Goal: Use online tool/utility: Utilize a website feature to perform a specific function

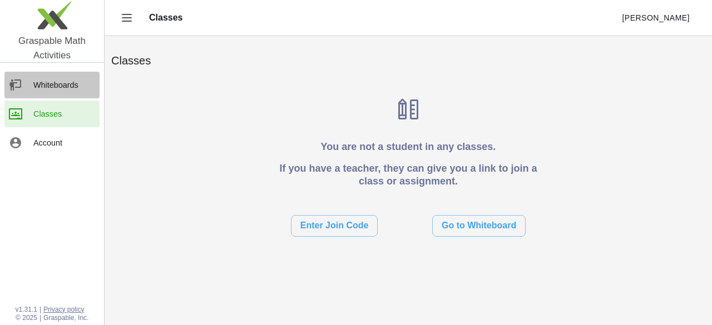
click at [48, 82] on div "Whiteboards" at bounding box center [64, 84] width 62 height 13
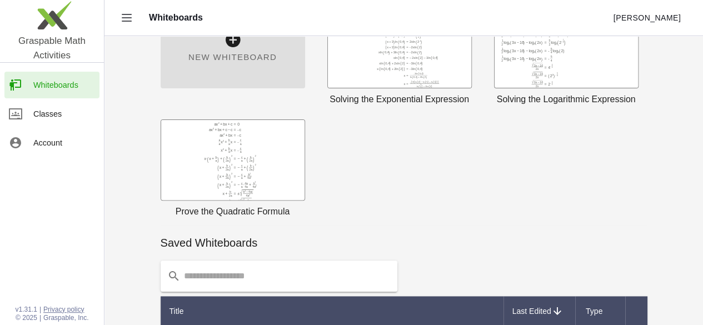
scroll to position [61, 0]
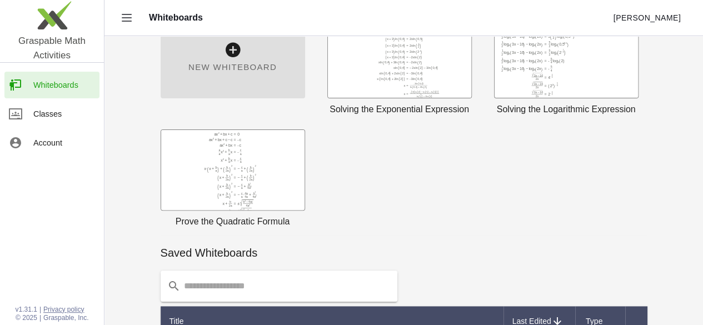
click at [56, 22] on img at bounding box center [52, 17] width 104 height 47
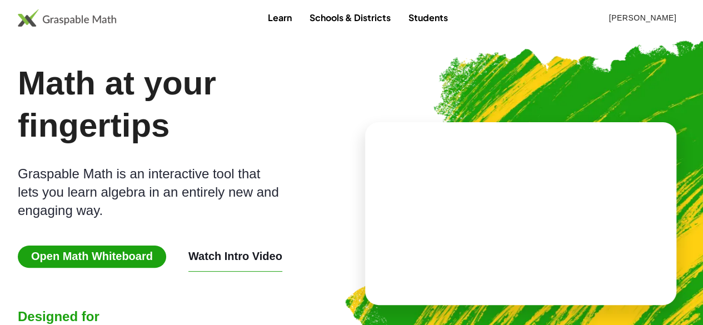
click at [101, 247] on span "Open Math Whiteboard" at bounding box center [92, 257] width 148 height 22
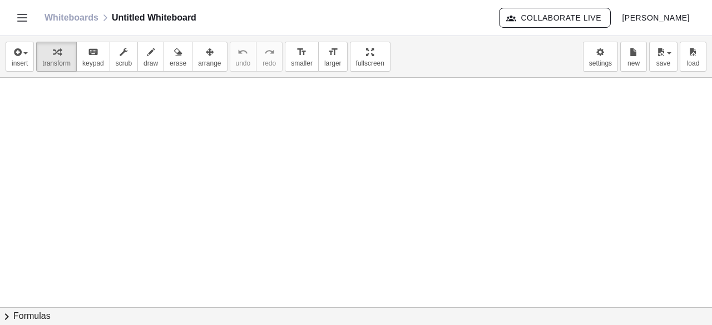
click at [316, 133] on div at bounding box center [356, 308] width 712 height 461
click at [283, 110] on div at bounding box center [356, 308] width 712 height 461
click at [163, 136] on div at bounding box center [356, 308] width 712 height 461
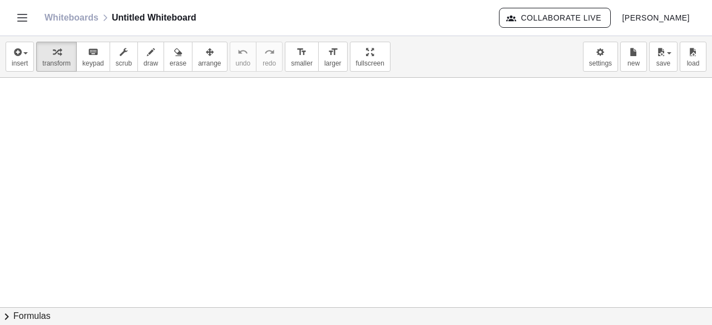
click at [163, 136] on div at bounding box center [356, 308] width 712 height 461
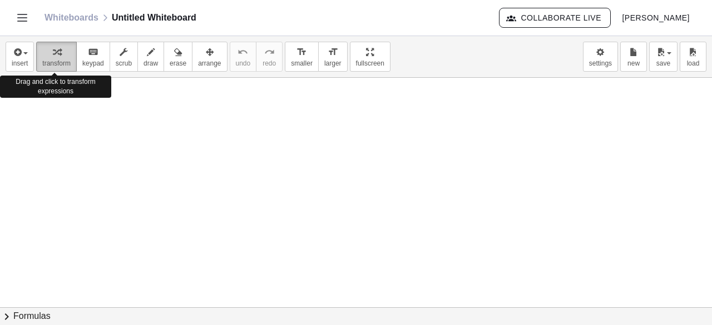
click at [37, 57] on button "transform" at bounding box center [56, 57] width 41 height 30
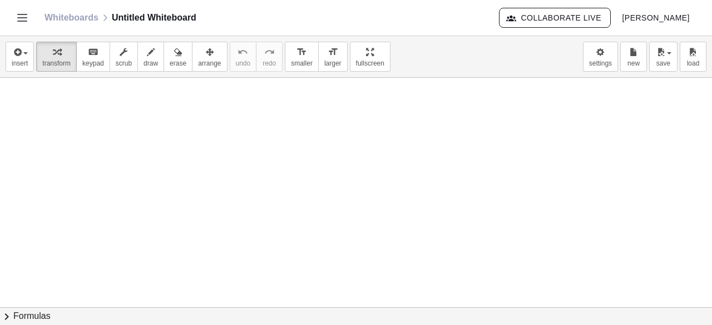
click at [187, 151] on div at bounding box center [356, 308] width 712 height 461
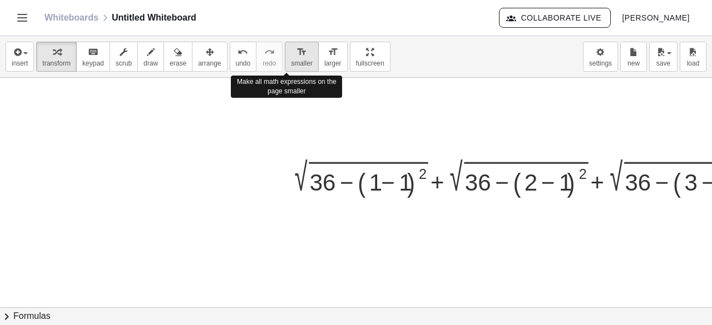
click at [291, 60] on span "smaller" at bounding box center [302, 63] width 22 height 8
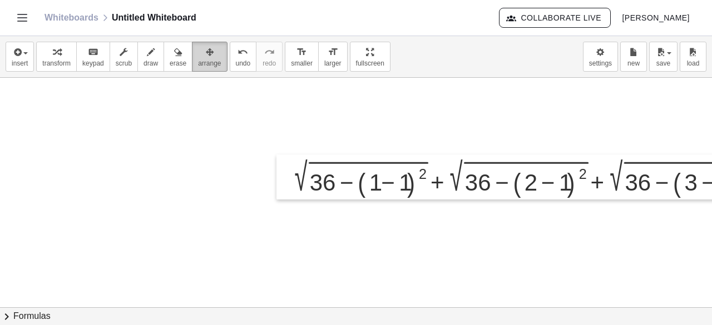
click at [202, 51] on div "button" at bounding box center [209, 51] width 23 height 13
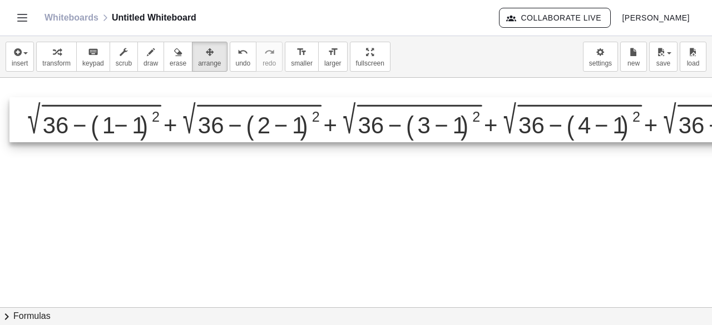
drag, startPoint x: 490, startPoint y: 185, endPoint x: 222, endPoint y: 136, distance: 271.9
click at [222, 136] on div at bounding box center [495, 119] width 973 height 45
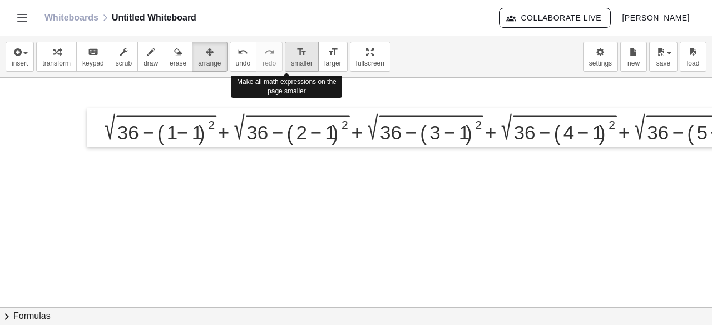
click at [296, 54] on icon "format_size" at bounding box center [301, 52] width 11 height 13
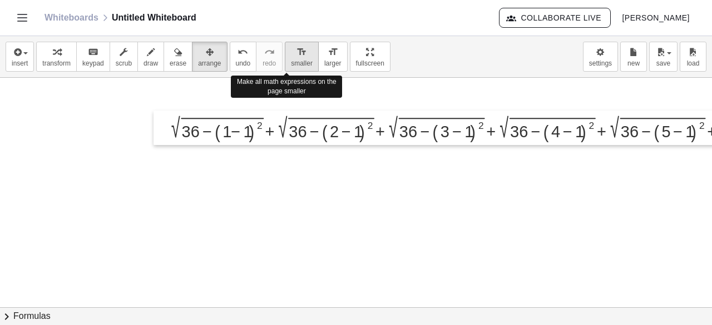
click at [296, 54] on icon "format_size" at bounding box center [301, 52] width 11 height 13
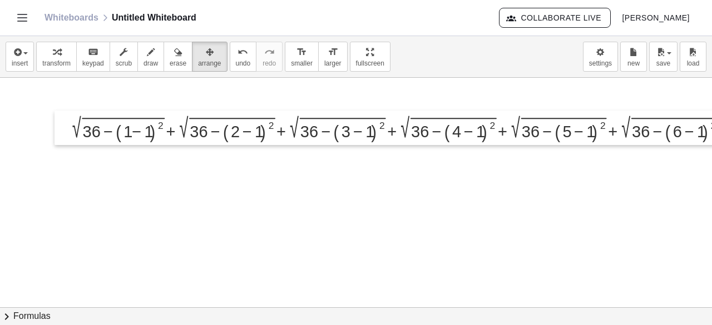
scroll to position [0, 113]
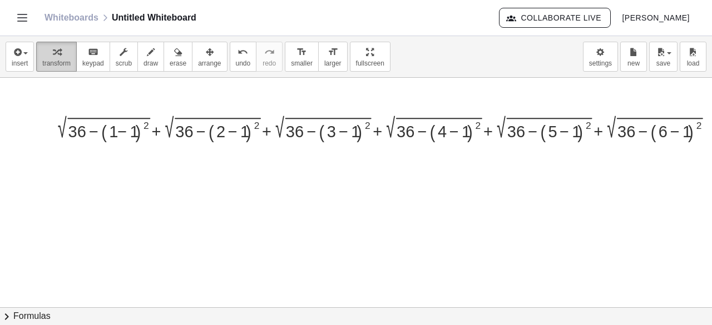
click at [47, 49] on div "button" at bounding box center [56, 51] width 28 height 13
click at [117, 127] on div at bounding box center [388, 127] width 675 height 29
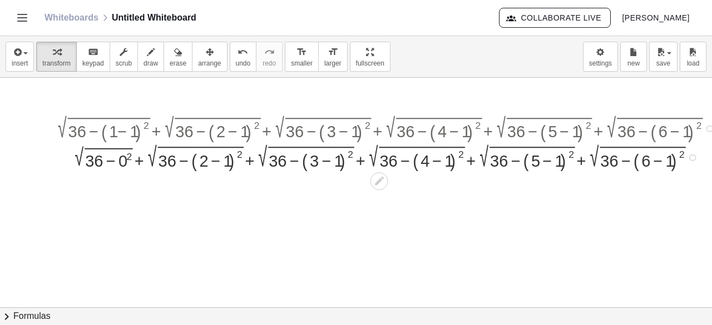
click at [121, 159] on div at bounding box center [388, 156] width 675 height 29
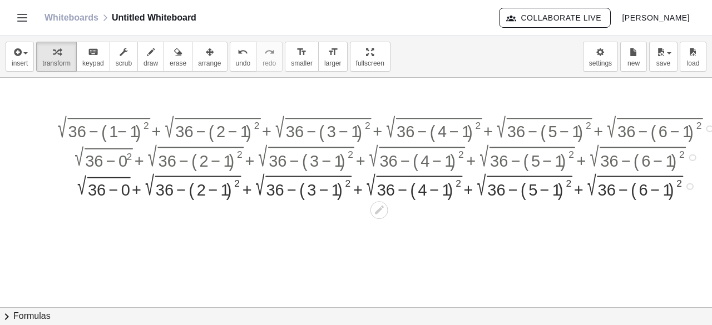
click at [128, 196] on div at bounding box center [388, 185] width 675 height 29
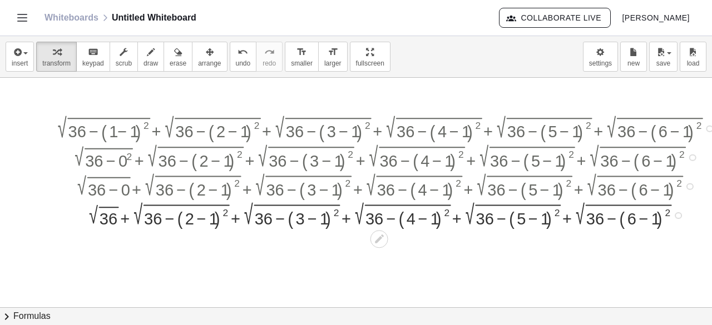
click at [113, 191] on div at bounding box center [388, 185] width 698 height 29
click at [110, 221] on div at bounding box center [388, 214] width 675 height 29
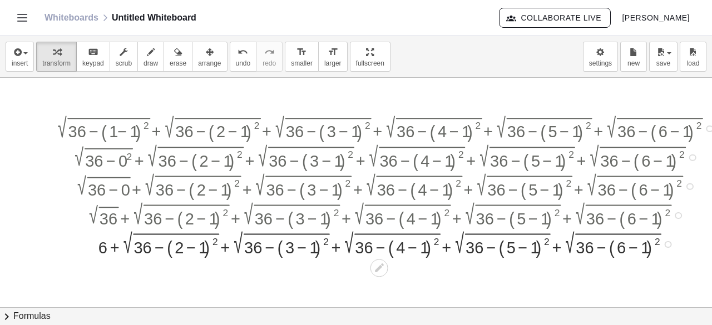
click at [178, 249] on div at bounding box center [388, 243] width 675 height 29
click at [186, 249] on div at bounding box center [388, 243] width 675 height 29
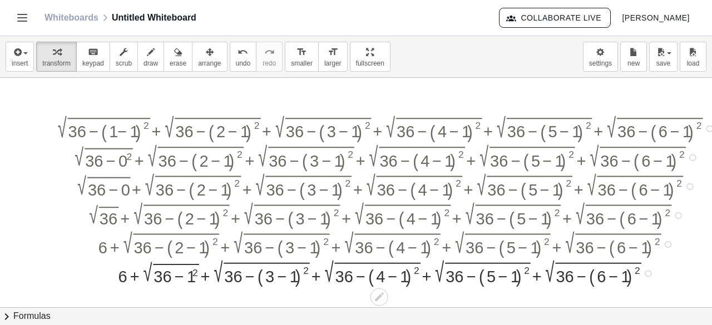
click at [187, 283] on div at bounding box center [388, 272] width 675 height 29
click at [191, 275] on div at bounding box center [388, 272] width 675 height 29
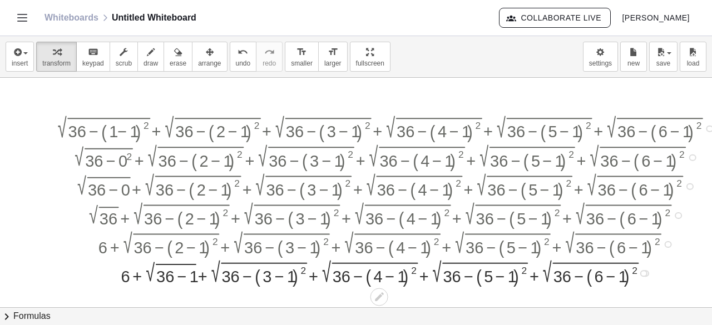
click at [181, 279] on div at bounding box center [388, 272] width 675 height 29
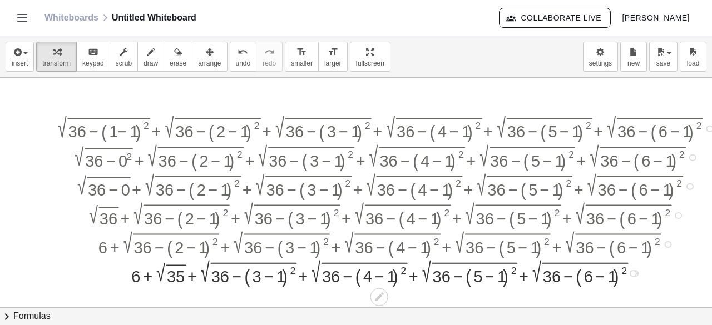
click at [275, 273] on div at bounding box center [388, 272] width 675 height 29
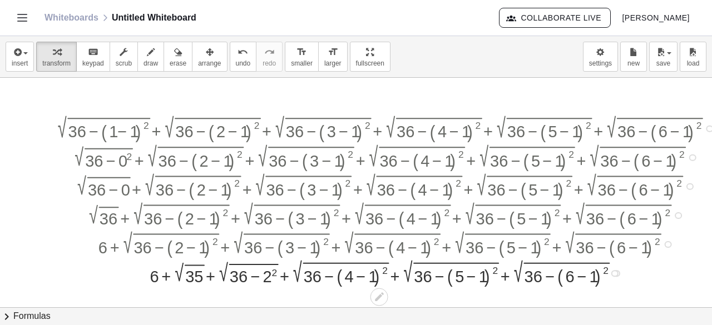
click at [275, 273] on div at bounding box center [388, 272] width 675 height 29
click at [250, 280] on div at bounding box center [388, 272] width 675 height 29
click at [257, 278] on div at bounding box center [388, 272] width 675 height 29
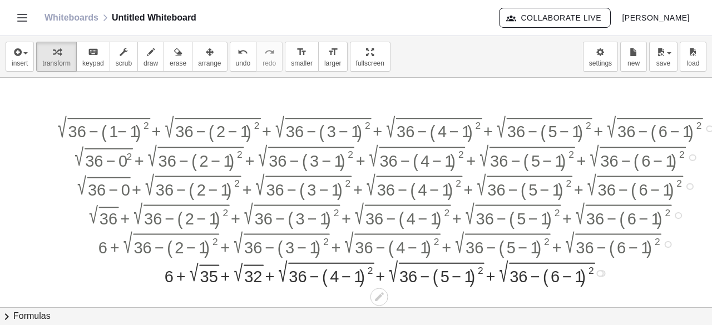
click at [350, 270] on div at bounding box center [388, 272] width 675 height 29
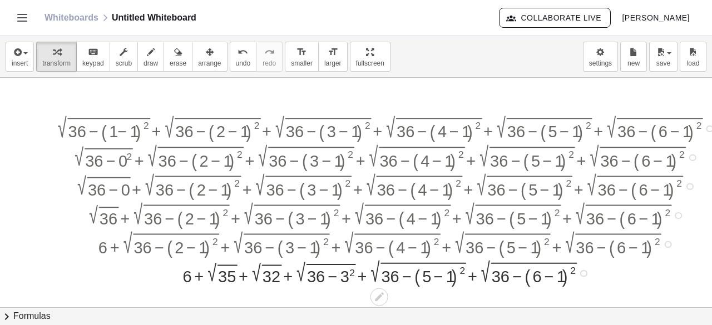
click at [347, 271] on div at bounding box center [388, 272] width 675 height 29
click at [337, 272] on div at bounding box center [388, 272] width 675 height 29
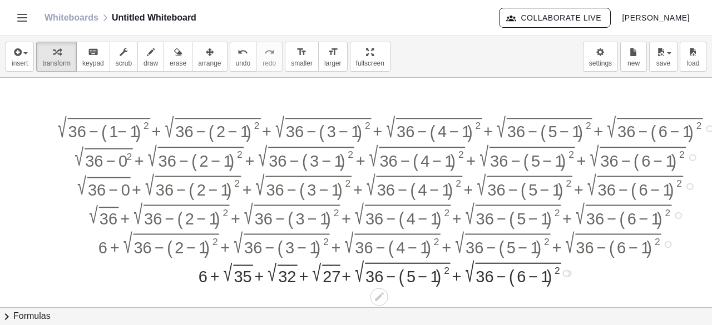
click at [423, 274] on div at bounding box center [388, 272] width 675 height 29
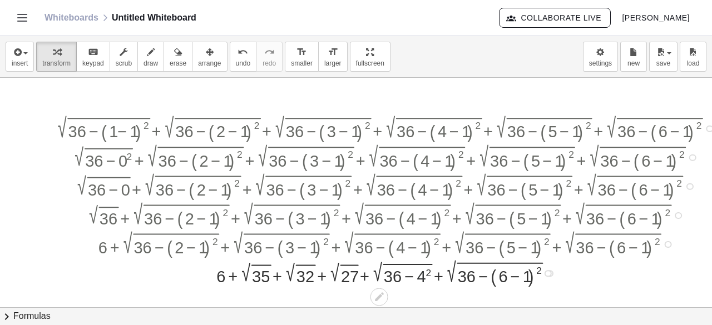
click at [423, 274] on div at bounding box center [388, 272] width 675 height 29
click at [413, 275] on div at bounding box center [388, 272] width 675 height 29
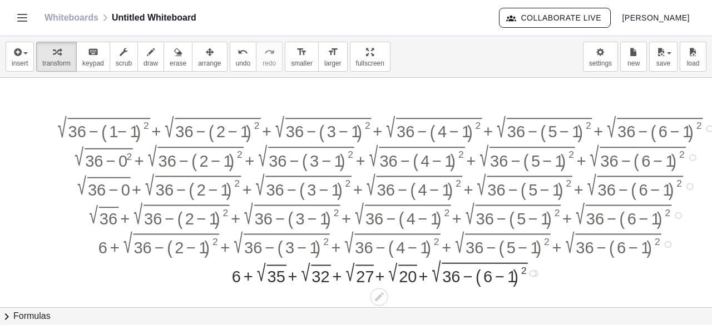
click at [497, 272] on div at bounding box center [388, 272] width 675 height 29
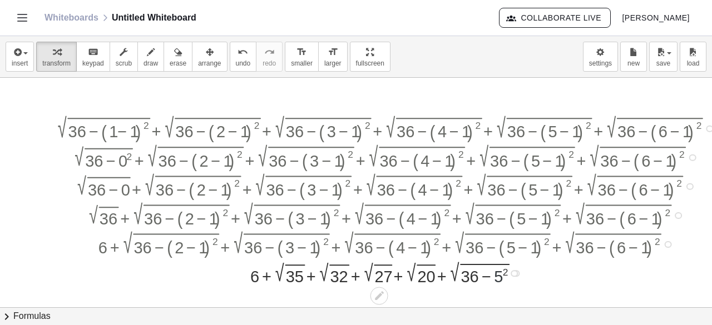
click at [497, 272] on div at bounding box center [388, 272] width 675 height 27
click at [486, 275] on div at bounding box center [388, 272] width 675 height 27
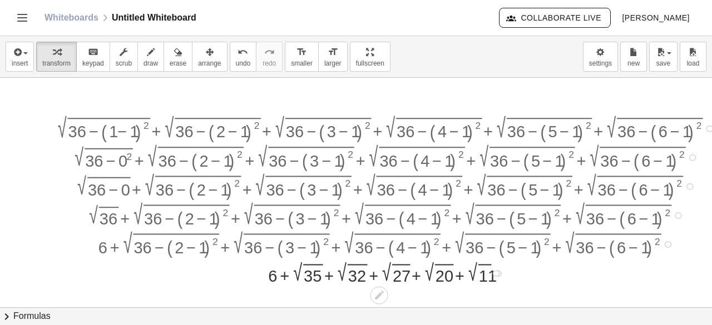
click at [497, 270] on div at bounding box center [496, 273] width 7 height 7
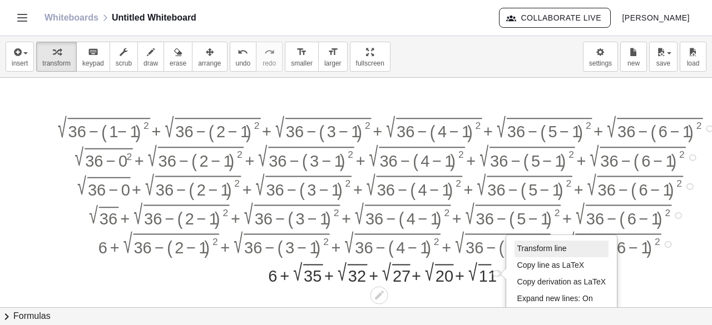
click at [533, 254] on li "Transform line" at bounding box center [561, 249] width 95 height 17
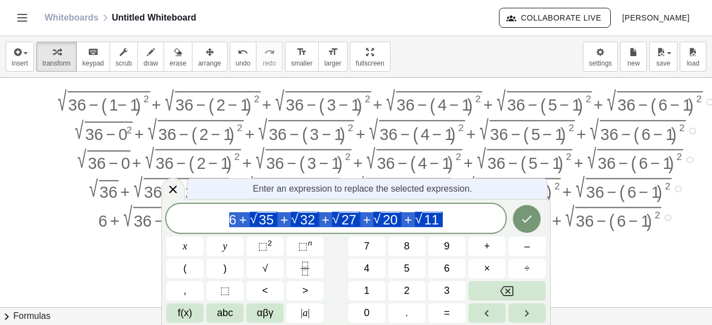
scroll to position [27, 113]
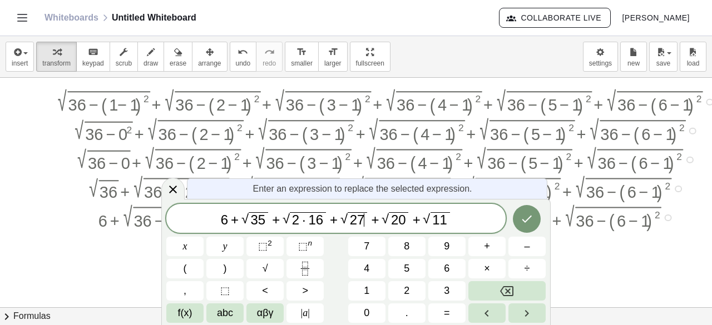
click at [364, 222] on span "2 7 ​" at bounding box center [356, 219] width 19 height 14
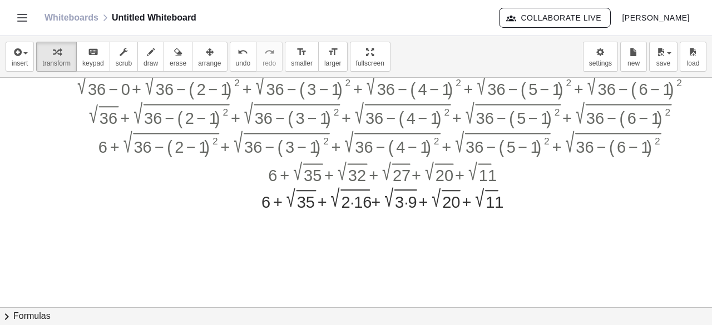
scroll to position [101, 113]
click at [358, 202] on div at bounding box center [388, 197] width 675 height 27
drag, startPoint x: 358, startPoint y: 202, endPoint x: 315, endPoint y: 198, distance: 42.9
click at [315, 198] on div at bounding box center [389, 197] width 684 height 27
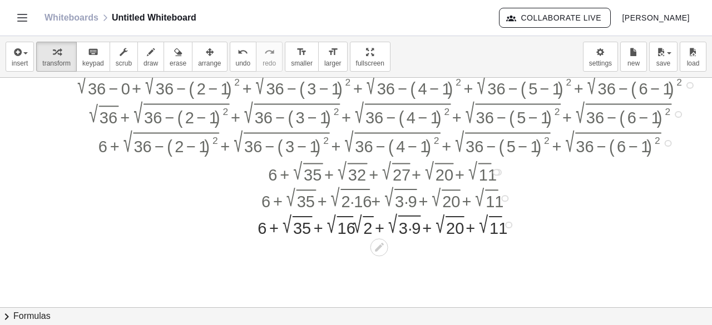
click at [351, 223] on div at bounding box center [388, 224] width 675 height 27
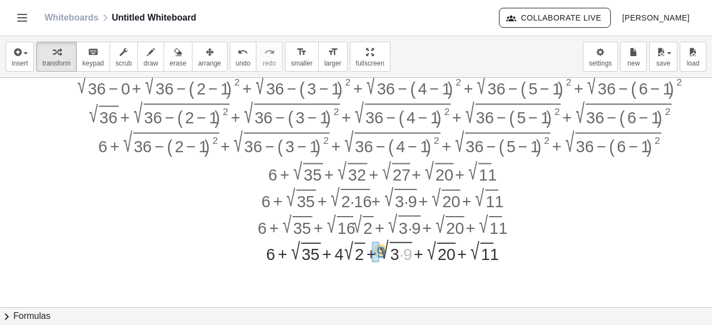
drag, startPoint x: 408, startPoint y: 247, endPoint x: 381, endPoint y: 245, distance: 26.8
click at [381, 245] on div at bounding box center [388, 250] width 675 height 27
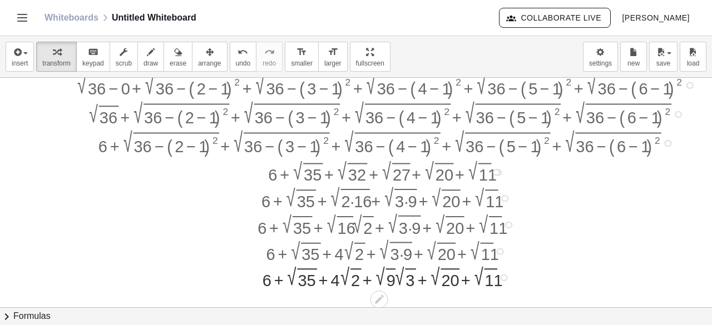
click at [391, 256] on div at bounding box center [389, 250] width 668 height 27
click at [390, 272] on div at bounding box center [388, 277] width 675 height 26
click at [379, 278] on div "+ 6 + 2 √ 35 + √ 2 + √ 3 + 2 √ 20 + 2 √ 11 · · 2 4 · · 2 3" at bounding box center [379, 278] width 0 height 0
click at [496, 275] on div "Transform line Copy line as LaTeX Copy derivation as LaTeX Expand new lines: On" at bounding box center [496, 277] width 7 height 7
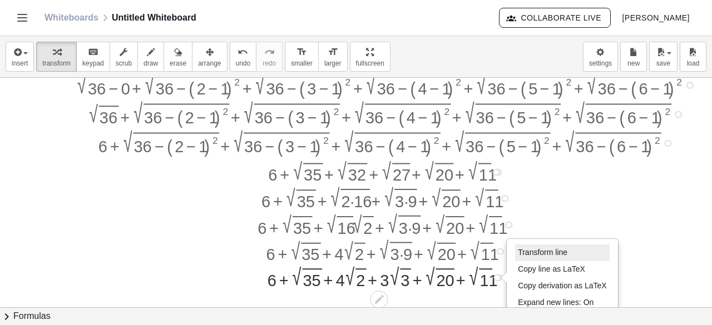
click at [529, 245] on li "Transform line" at bounding box center [562, 253] width 95 height 17
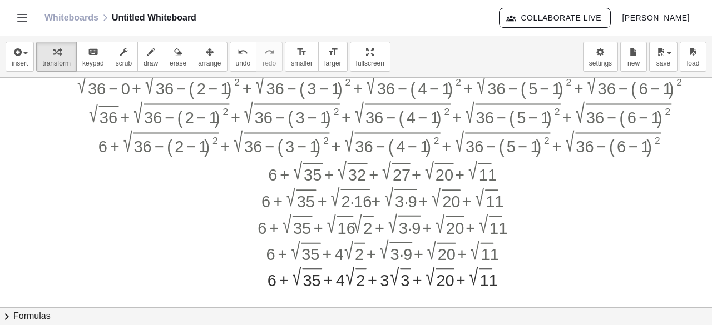
click at [321, 292] on div at bounding box center [560, 207] width 1346 height 461
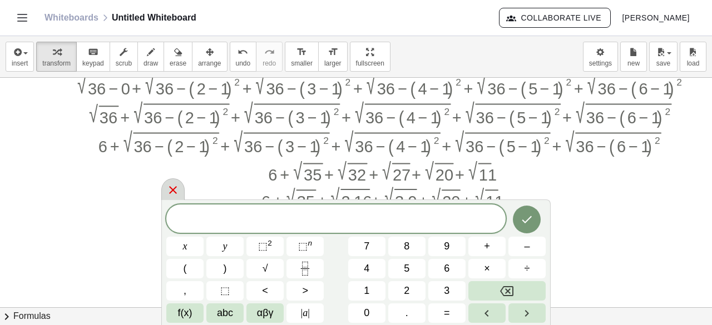
click at [173, 188] on icon at bounding box center [173, 190] width 8 height 8
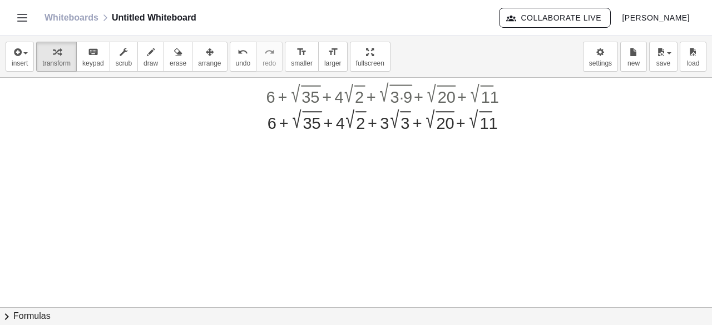
scroll to position [262, 113]
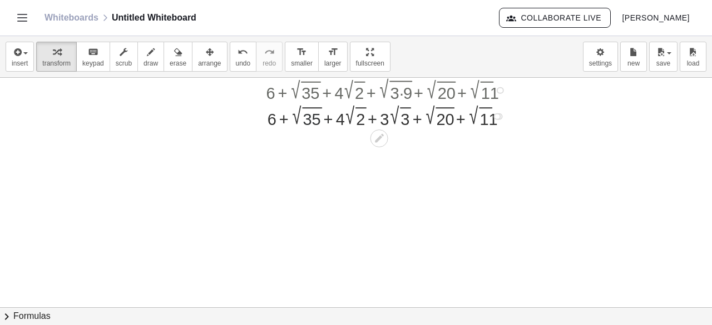
click at [315, 118] on div at bounding box center [388, 116] width 675 height 26
click at [366, 122] on div at bounding box center [388, 116] width 675 height 26
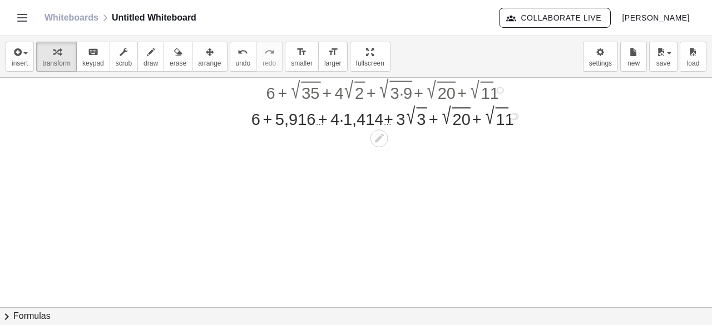
click at [341, 122] on div at bounding box center [388, 116] width 675 height 26
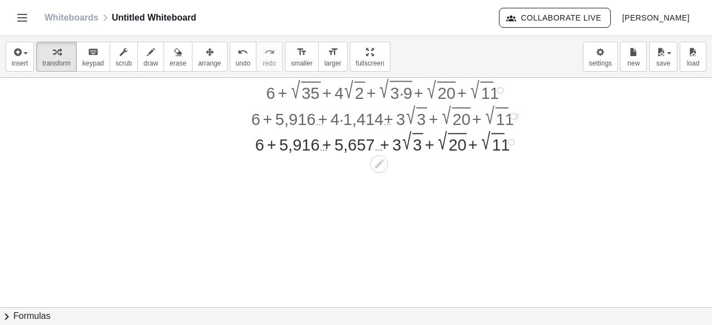
click at [418, 137] on div at bounding box center [388, 141] width 675 height 26
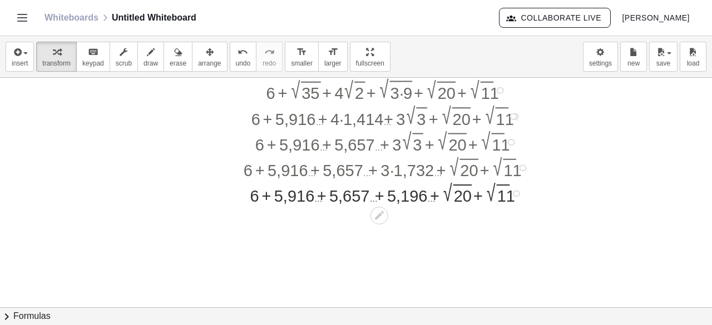
click at [467, 197] on div at bounding box center [388, 193] width 675 height 26
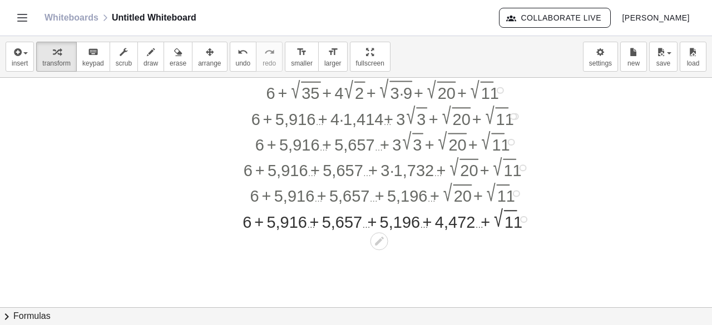
click at [459, 198] on div at bounding box center [388, 193] width 660 height 26
click at [456, 222] on div at bounding box center [388, 219] width 675 height 26
click at [508, 221] on div at bounding box center [388, 219] width 729 height 26
click at [379, 220] on div "+ 6 + 5,916 … + 5,657 … + 5,196 … + 4,472 … + 3,317 …" at bounding box center [379, 220] width 0 height 0
click at [529, 216] on div "Transform line Copy line as LaTeX Copy derivation as LaTeX Expand new lines: On" at bounding box center [530, 219] width 7 height 7
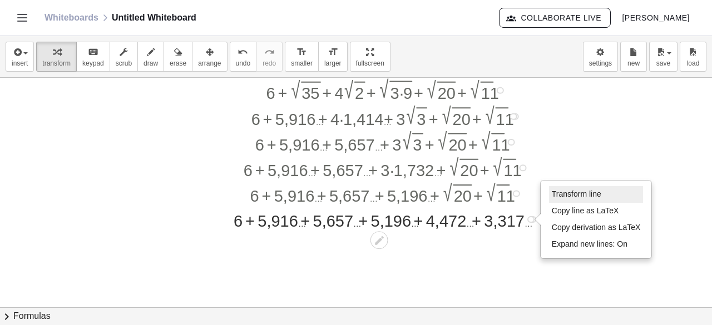
click at [550, 196] on li "Transform line" at bounding box center [596, 194] width 95 height 17
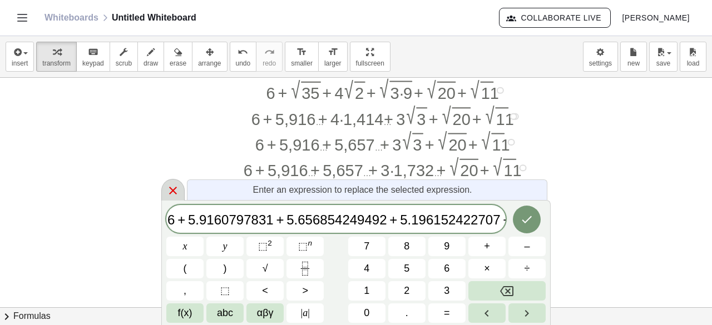
click at [181, 187] on div at bounding box center [172, 190] width 23 height 22
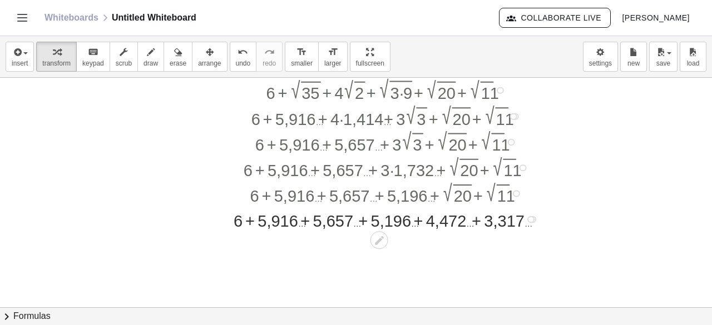
click at [277, 228] on div at bounding box center [388, 218] width 675 height 24
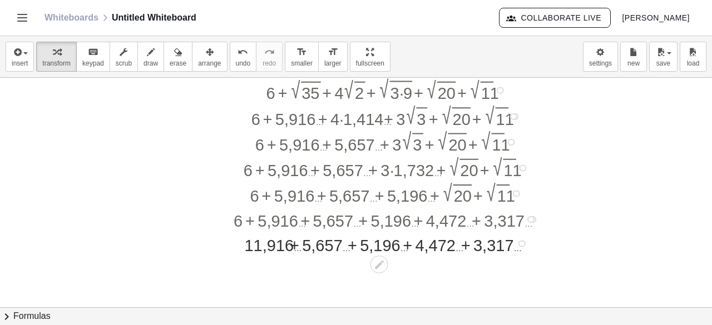
click at [300, 251] on div at bounding box center [388, 243] width 675 height 24
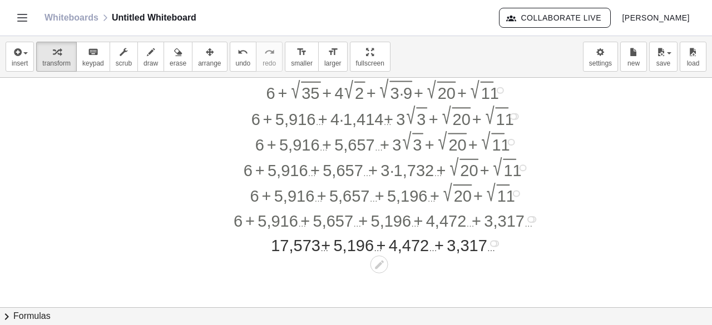
click at [319, 251] on div at bounding box center [388, 243] width 675 height 24
click at [350, 251] on div at bounding box center [388, 243] width 675 height 24
click at [376, 250] on div at bounding box center [388, 243] width 675 height 24
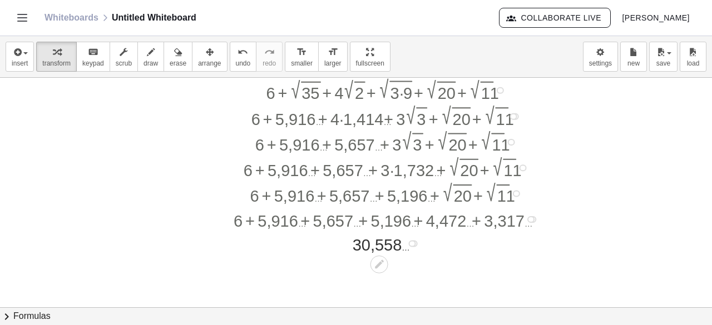
click at [414, 245] on div "Transform line Copy line as LaTeX Copy derivation as LaTeX Expand new lines: On" at bounding box center [412, 243] width 7 height 7
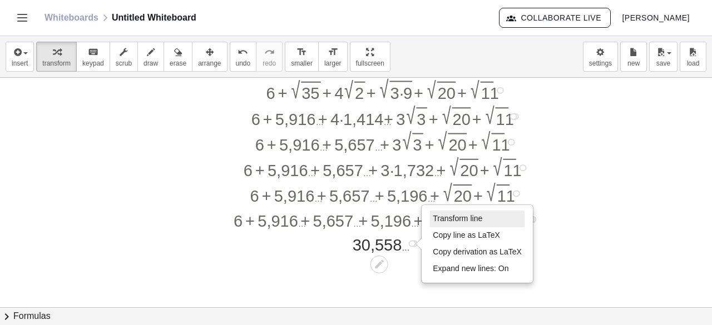
click at [435, 224] on li "Transform line" at bounding box center [477, 219] width 95 height 17
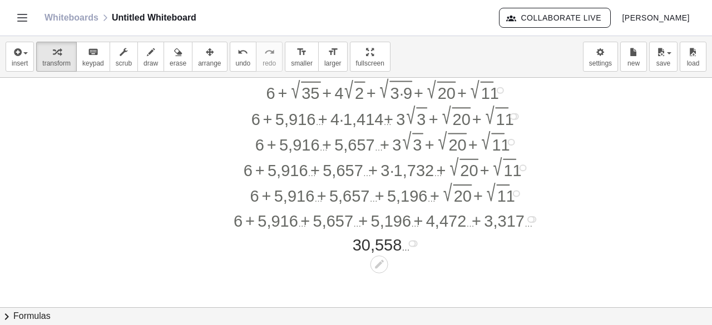
click at [410, 239] on div at bounding box center [388, 242] width 675 height 23
click at [414, 246] on div "Transform line Copy line as LaTeX Copy derivation as LaTeX Expand new lines: On" at bounding box center [412, 243] width 7 height 7
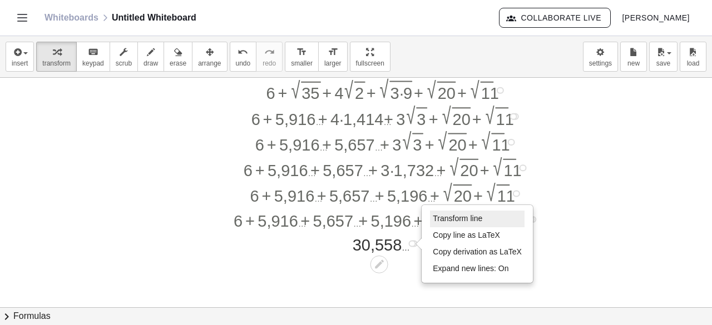
click at [445, 220] on span "Transform line" at bounding box center [457, 218] width 49 height 9
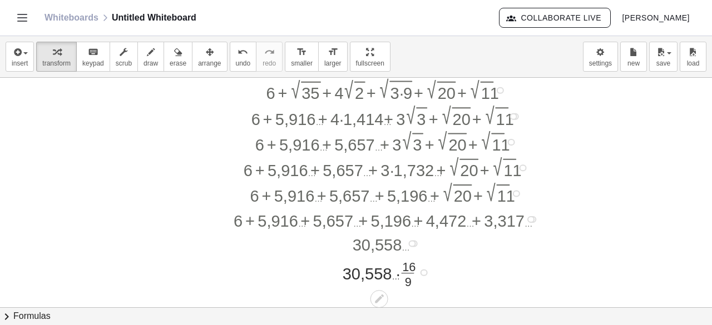
click at [401, 271] on div at bounding box center [388, 272] width 675 height 34
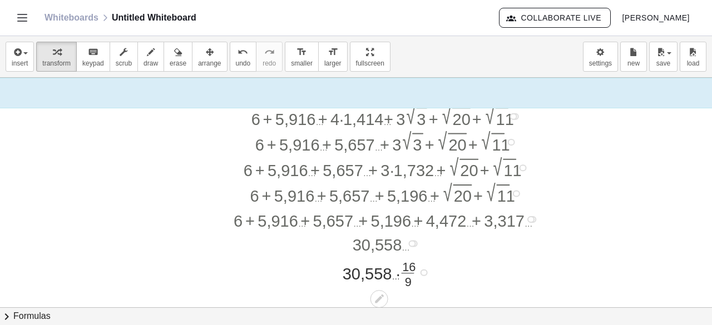
click at [406, 270] on div at bounding box center [388, 272] width 675 height 34
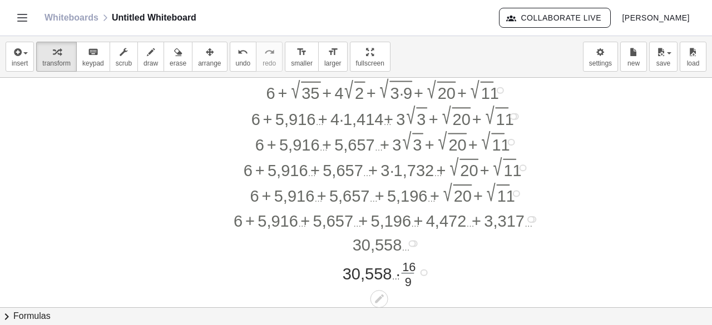
click at [406, 270] on div at bounding box center [388, 272] width 675 height 34
click at [387, 272] on div at bounding box center [388, 272] width 675 height 24
click at [415, 271] on div "Transform line Copy line as LaTeX Copy derivation as LaTeX Expand new lines: On" at bounding box center [411, 272] width 7 height 7
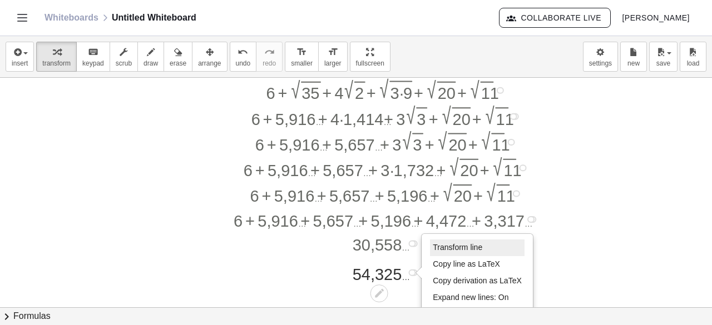
click at [443, 243] on span "Transform line" at bounding box center [457, 247] width 49 height 9
